Goal: Transaction & Acquisition: Purchase product/service

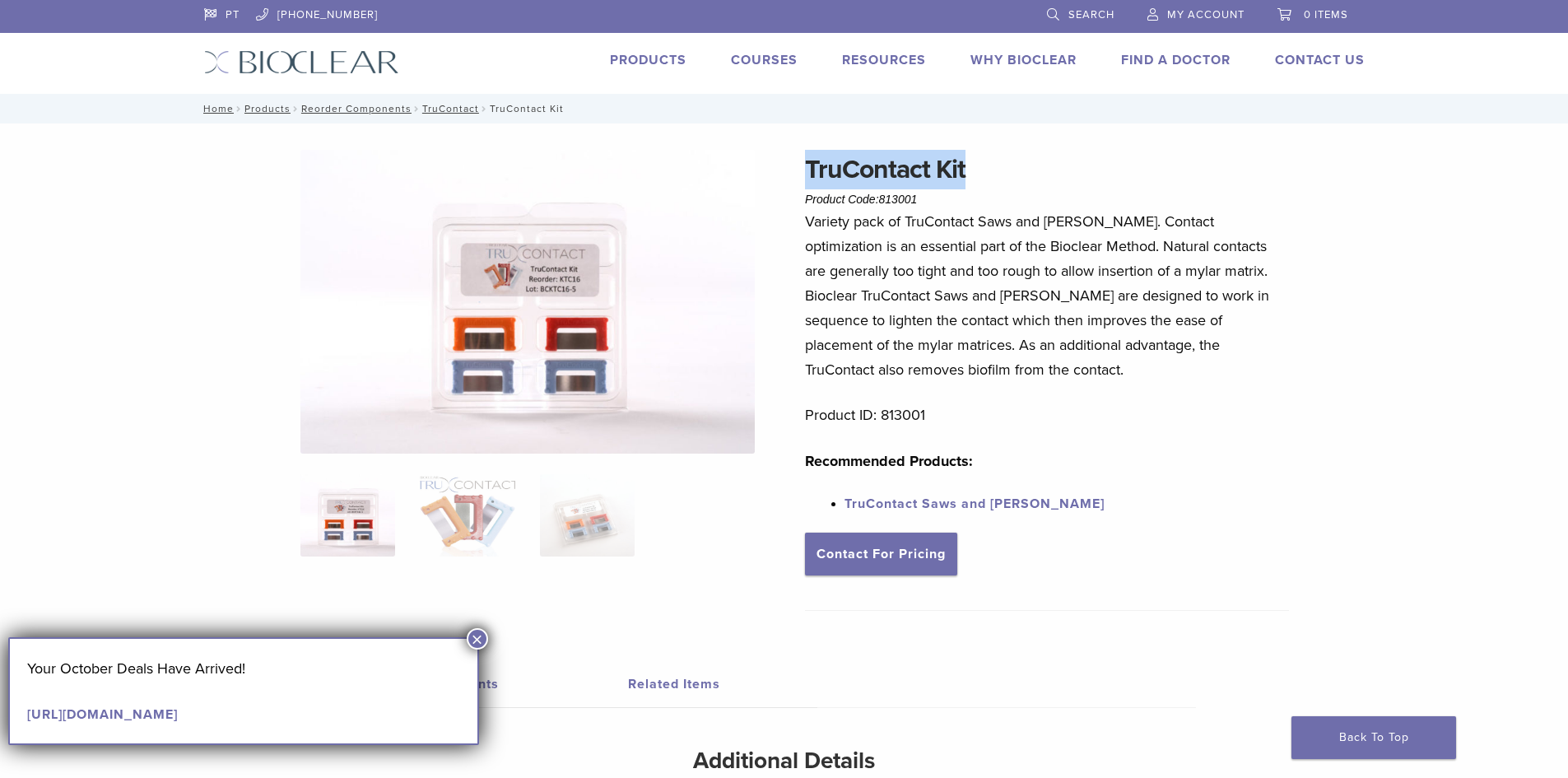
drag, startPoint x: 805, startPoint y: 165, endPoint x: 970, endPoint y: 170, distance: 165.1
click at [970, 170] on h1 "TruContact Kit" at bounding box center [1047, 170] width 484 height 40
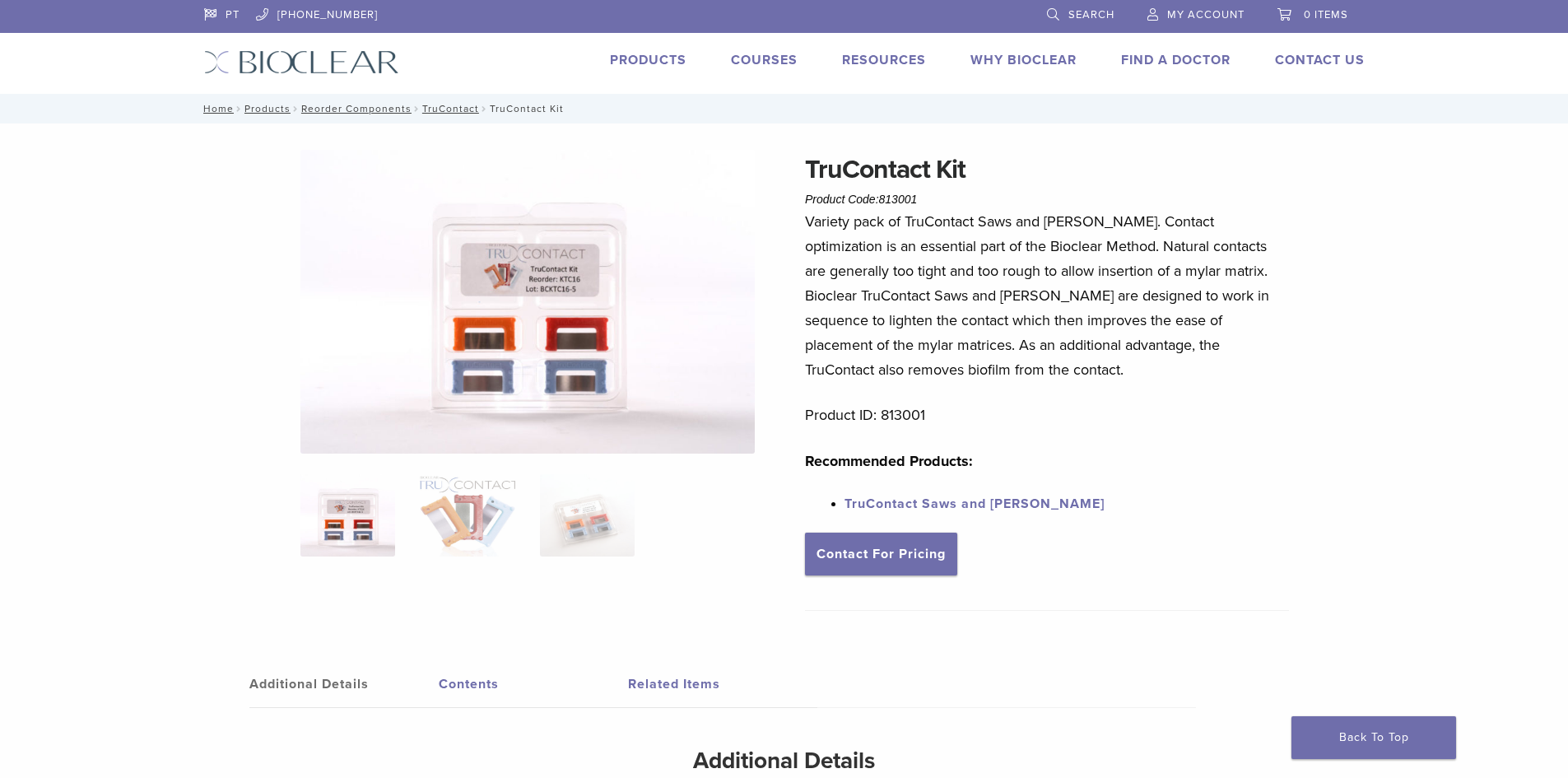
click at [1418, 425] on div "TruContact Kit Product Code: 813001 $ 58.68 TruContact Kit Product Code: 813001…" at bounding box center [784, 535] width 1568 height 823
click at [469, 514] on img at bounding box center [467, 515] width 94 height 83
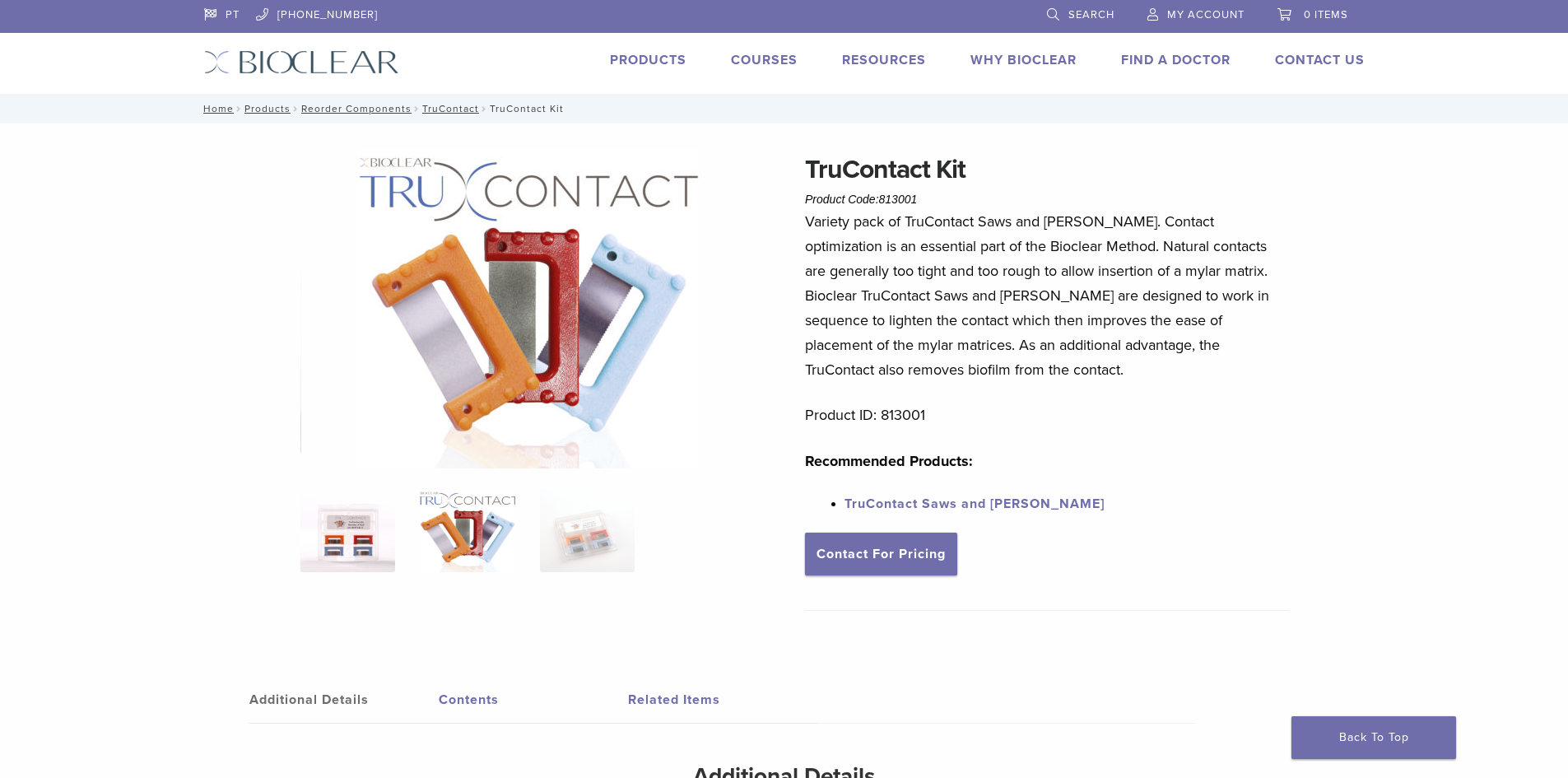
click at [344, 540] on img at bounding box center [347, 530] width 94 height 83
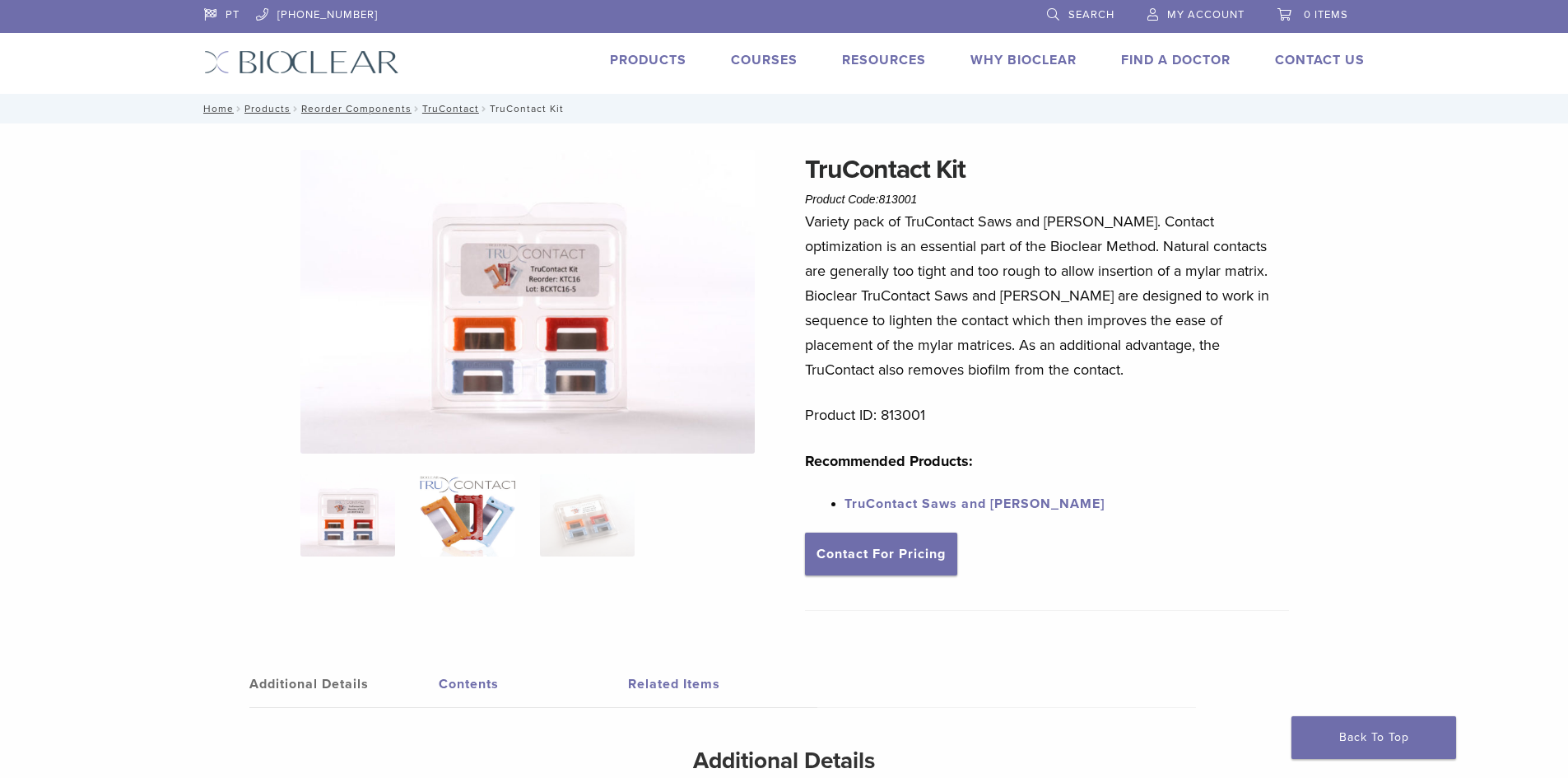
click at [473, 508] on img at bounding box center [467, 515] width 94 height 83
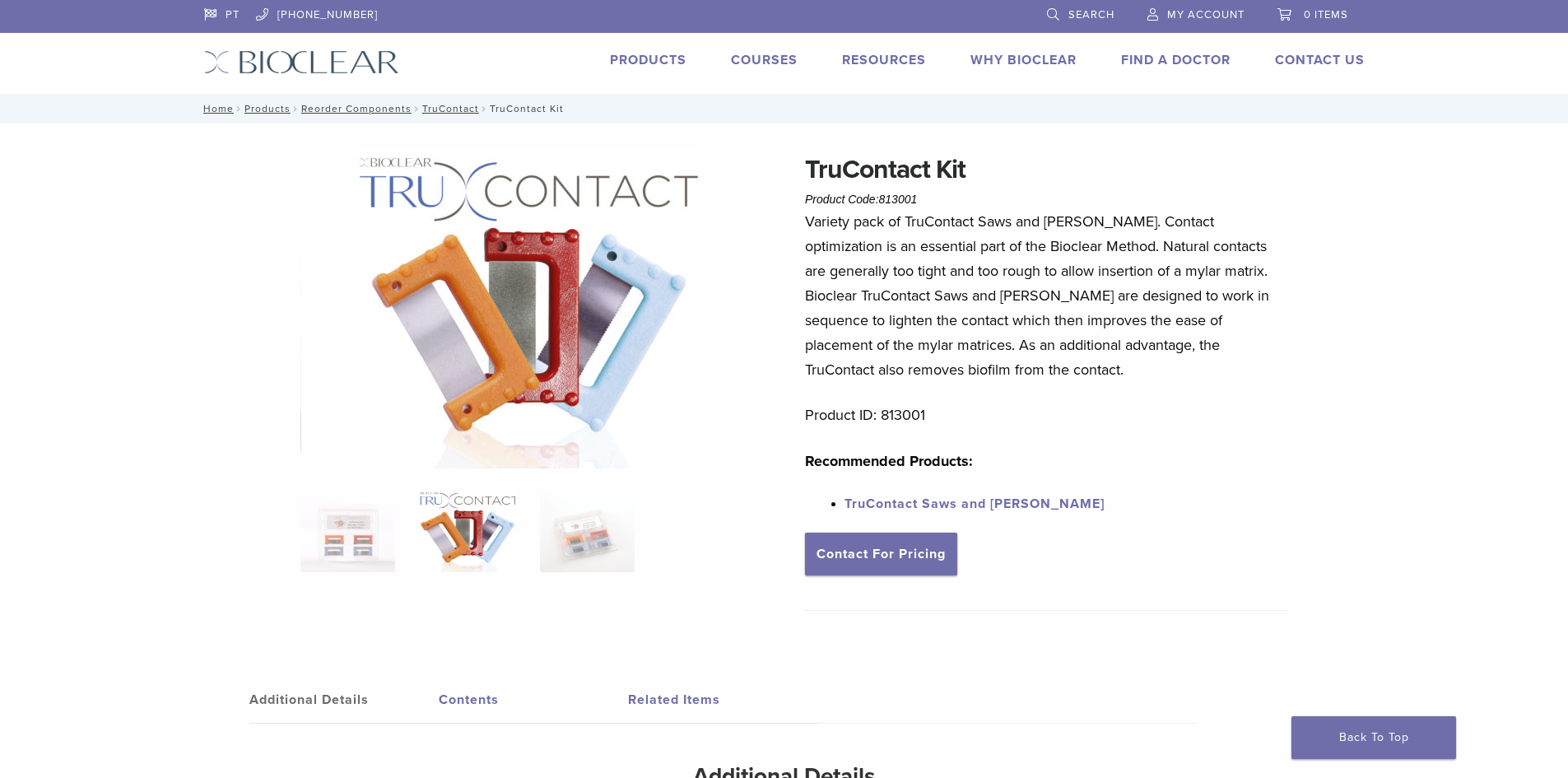
click at [547, 331] on img at bounding box center [528, 308] width 343 height 318
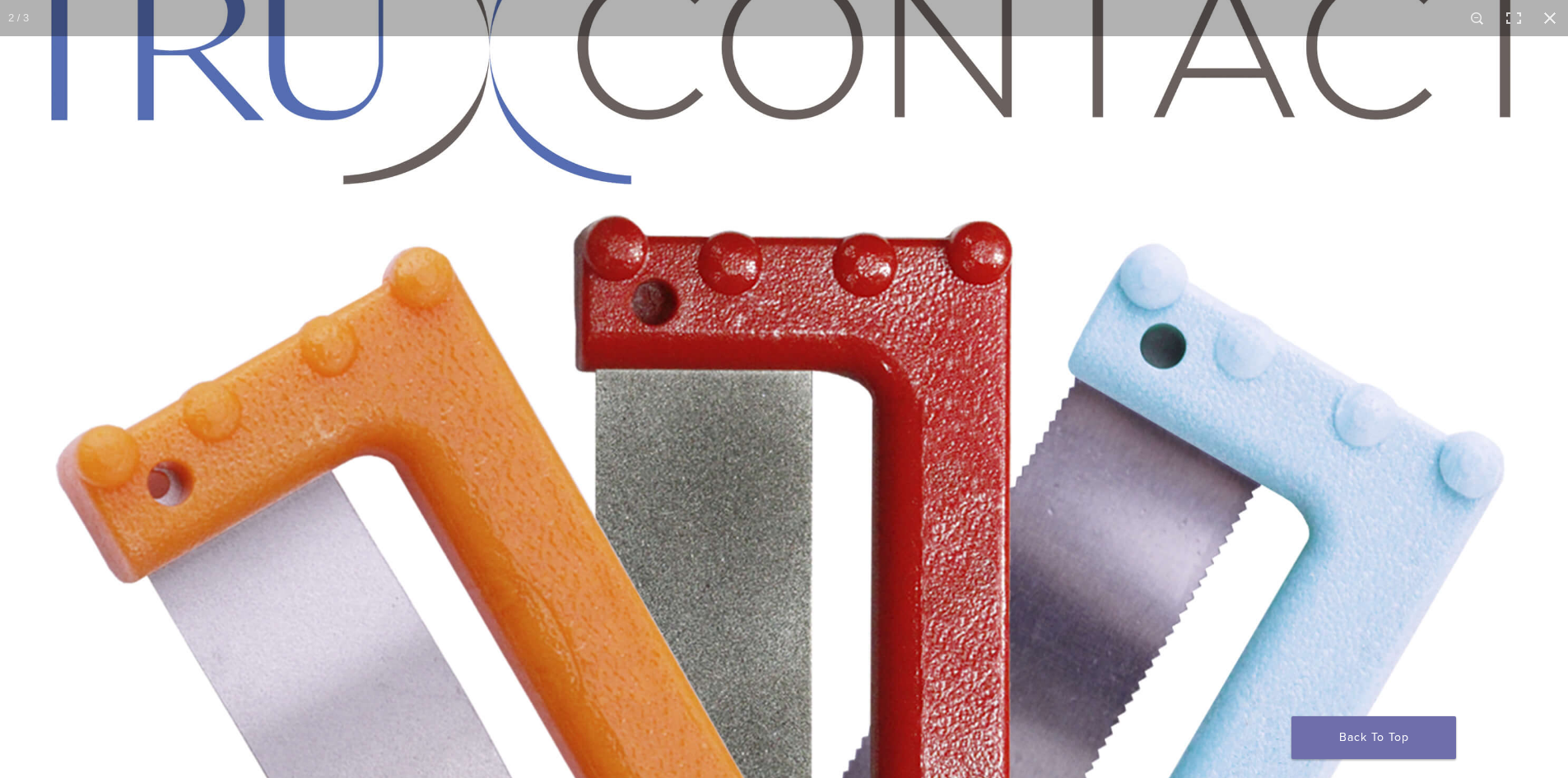
click at [1018, 202] on img "Full screen image" at bounding box center [777, 590] width 1580 height 1470
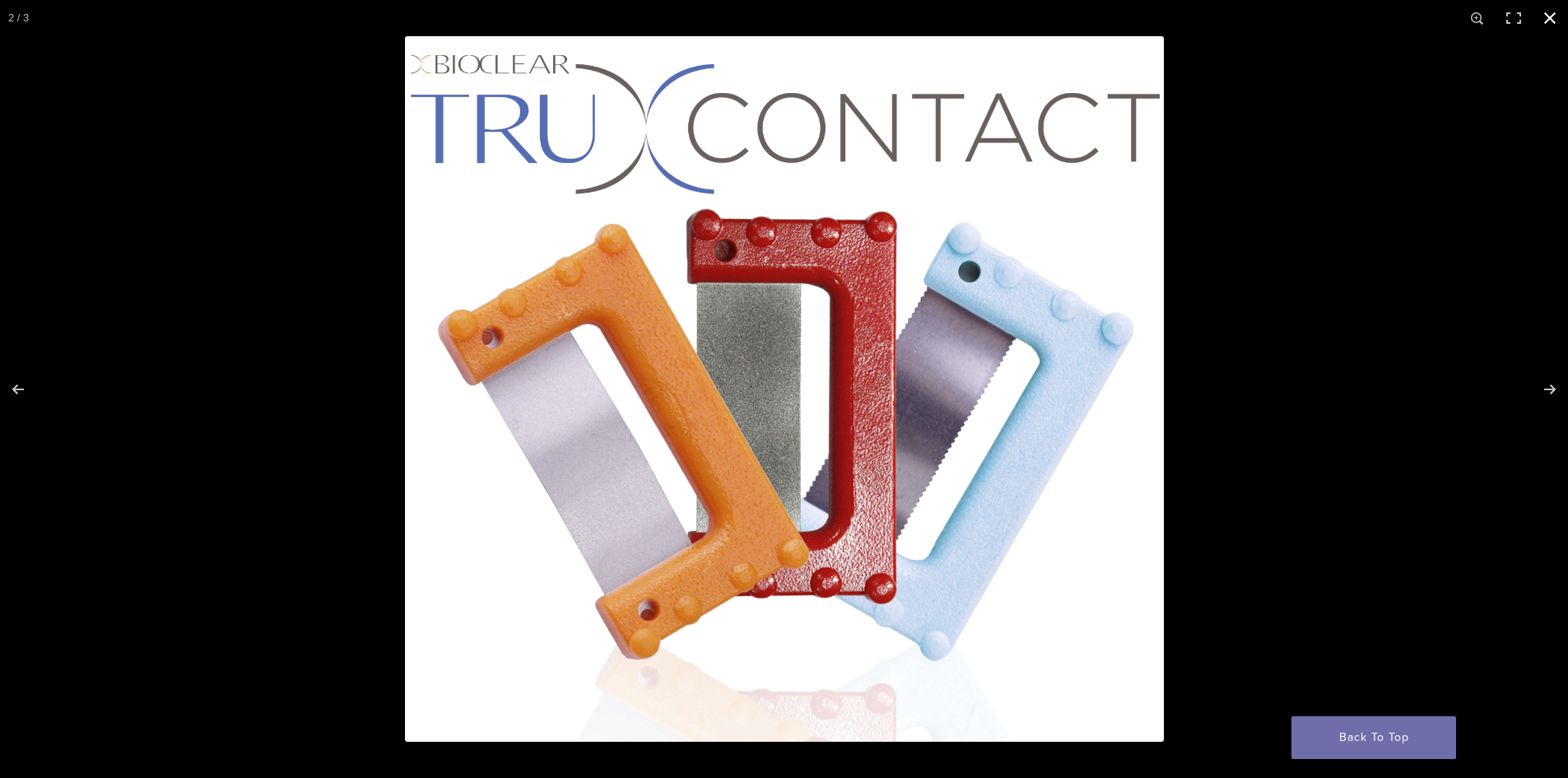
click at [1292, 119] on div "Full screen image" at bounding box center [1189, 425] width 1568 height 778
